Goal: Task Accomplishment & Management: Manage account settings

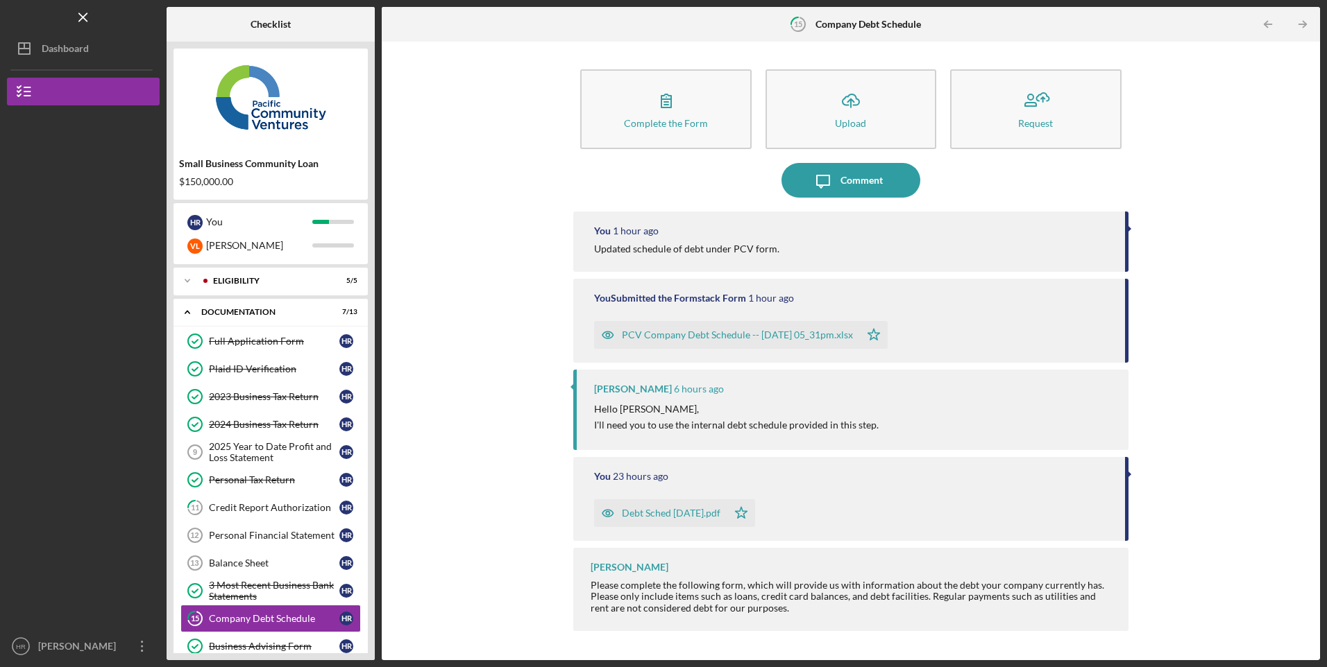
scroll to position [64, 0]
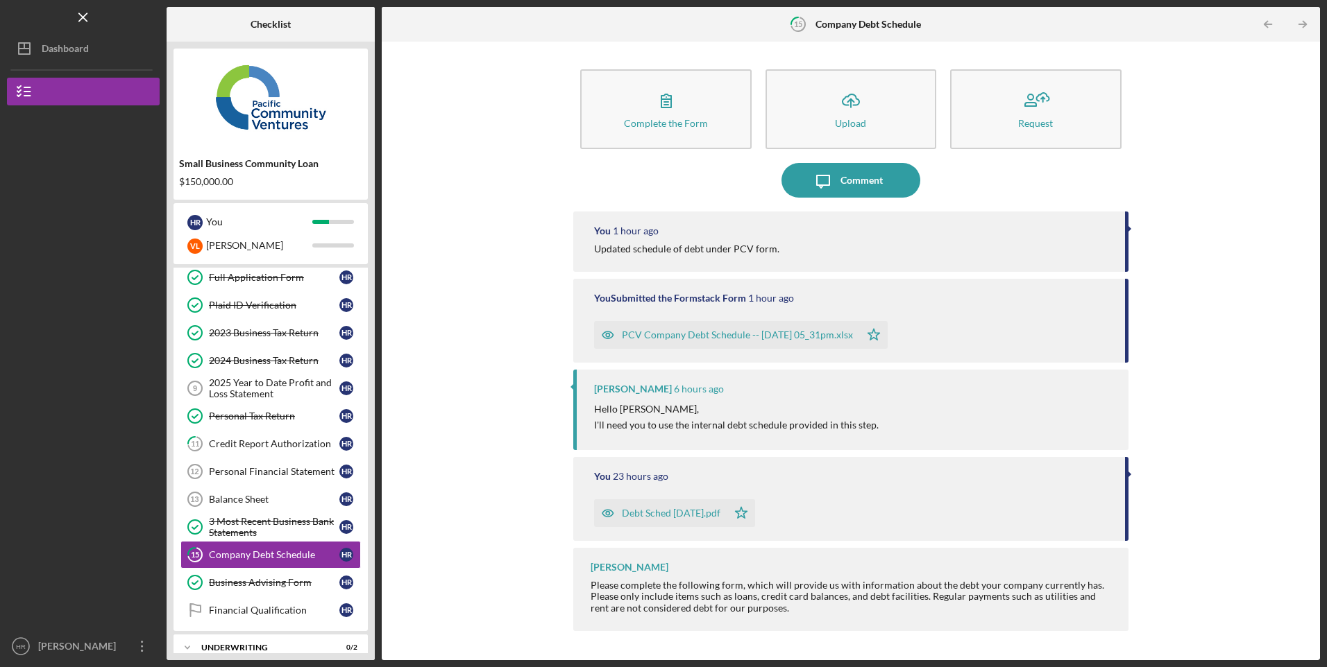
drag, startPoint x: 48, startPoint y: 639, endPoint x: 40, endPoint y: 485, distance: 154.2
click at [40, 485] on nav "Logo-Reversed Created with Sketch. Icon/Menu Close Icon/Dashboard Dashboard Sma…" at bounding box center [87, 330] width 160 height 660
click at [264, 444] on div "Credit Report Authorization" at bounding box center [274, 443] width 130 height 11
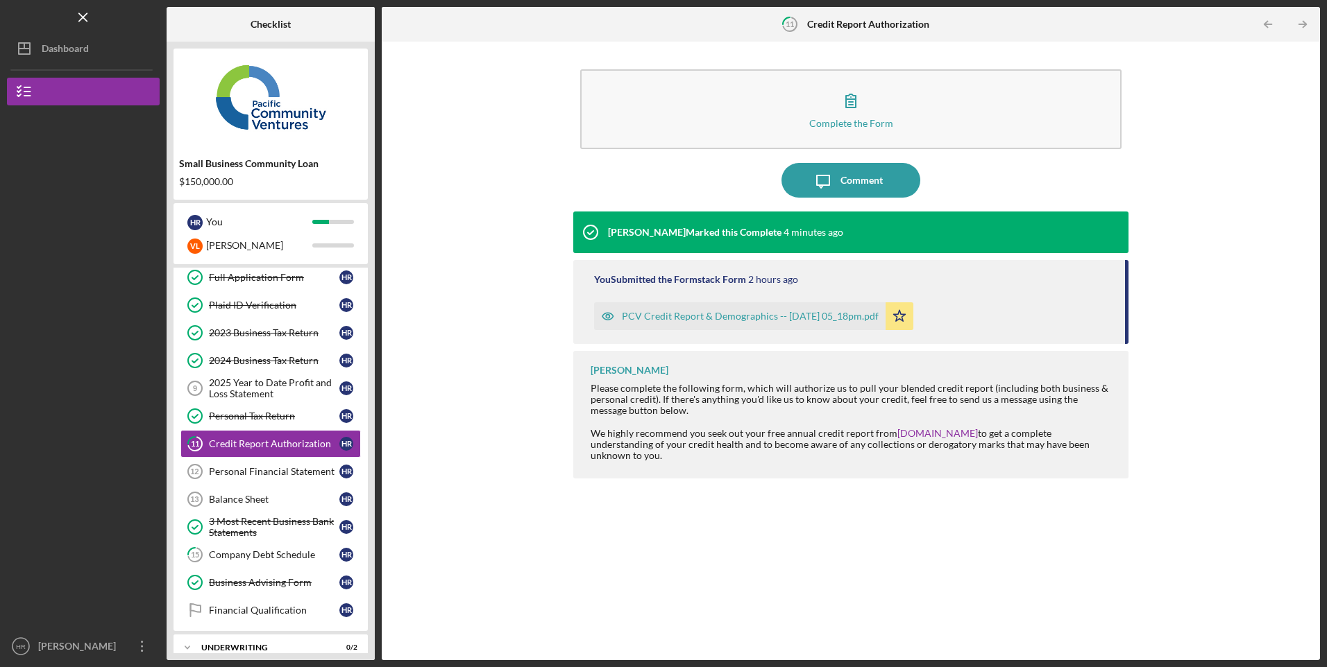
click at [67, 638] on div "[PERSON_NAME]" at bounding box center [80, 648] width 90 height 31
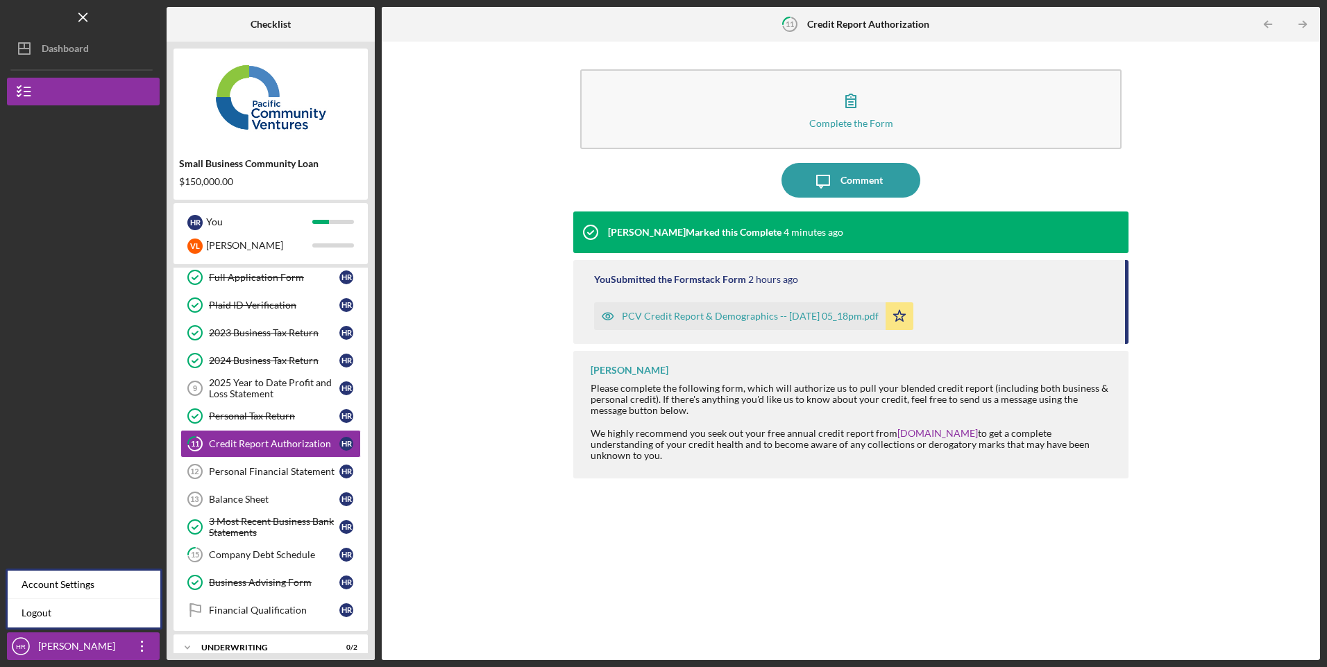
click at [47, 619] on link "Logout" at bounding box center [84, 613] width 153 height 28
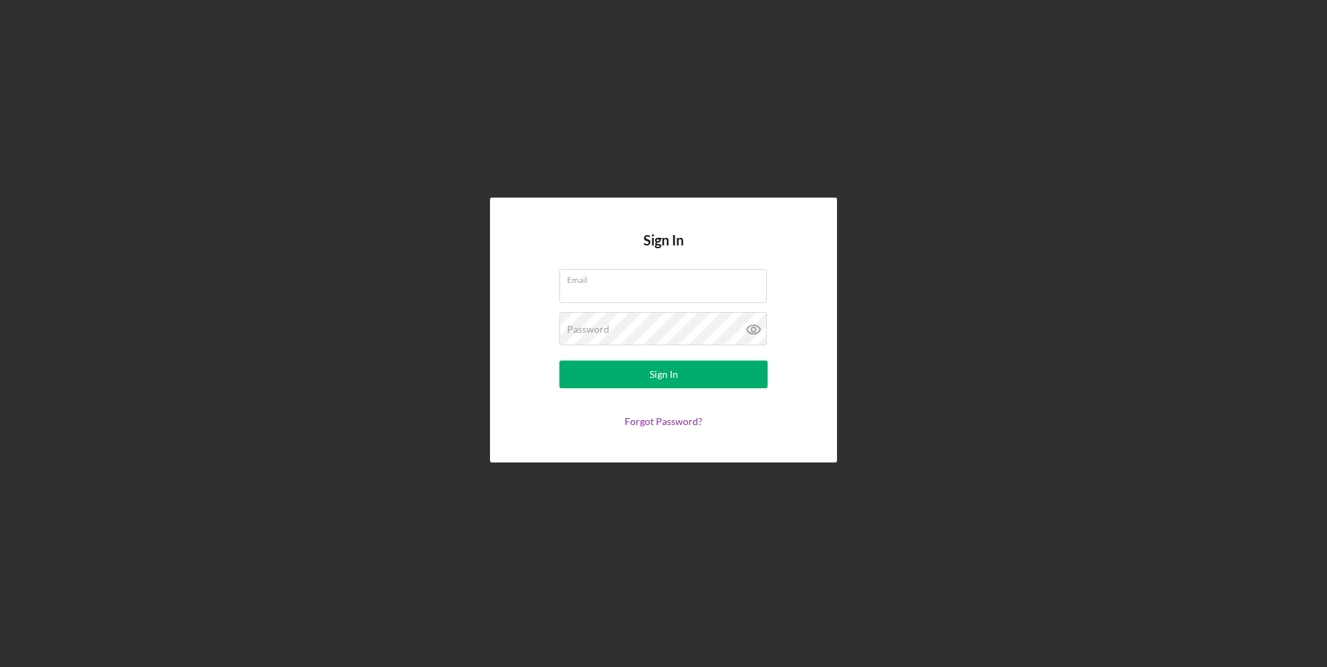
type input "[EMAIL_ADDRESS][DOMAIN_NAME]"
